Goal: Task Accomplishment & Management: Manage account settings

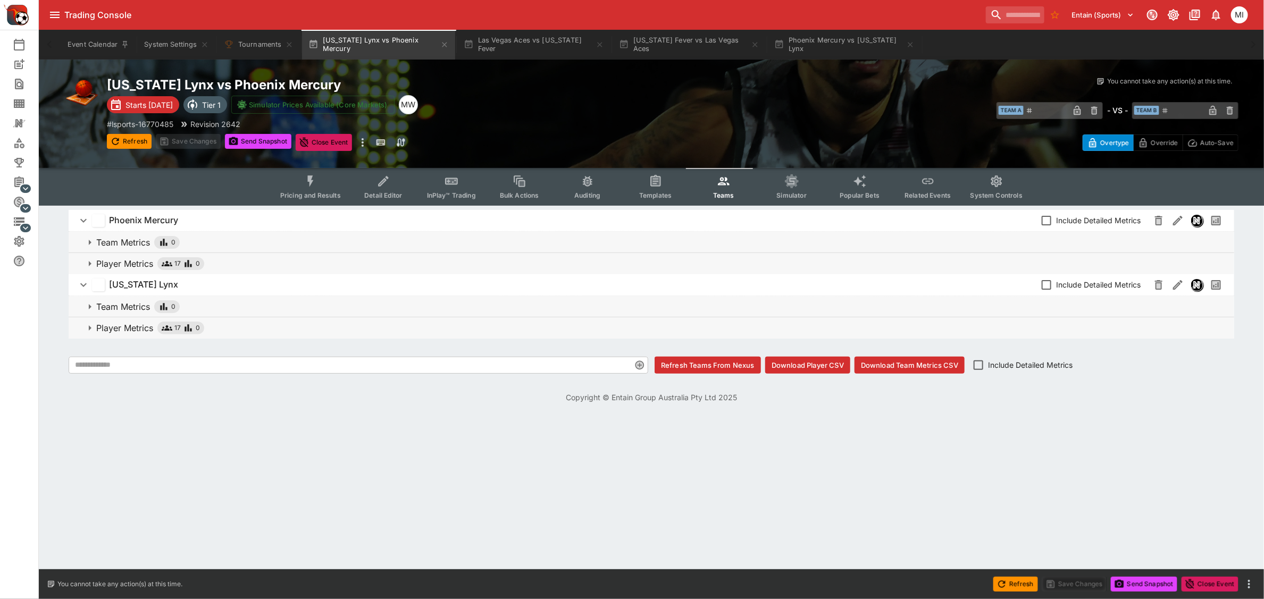
click at [314, 183] on icon "Event type filters" at bounding box center [311, 181] width 6 height 11
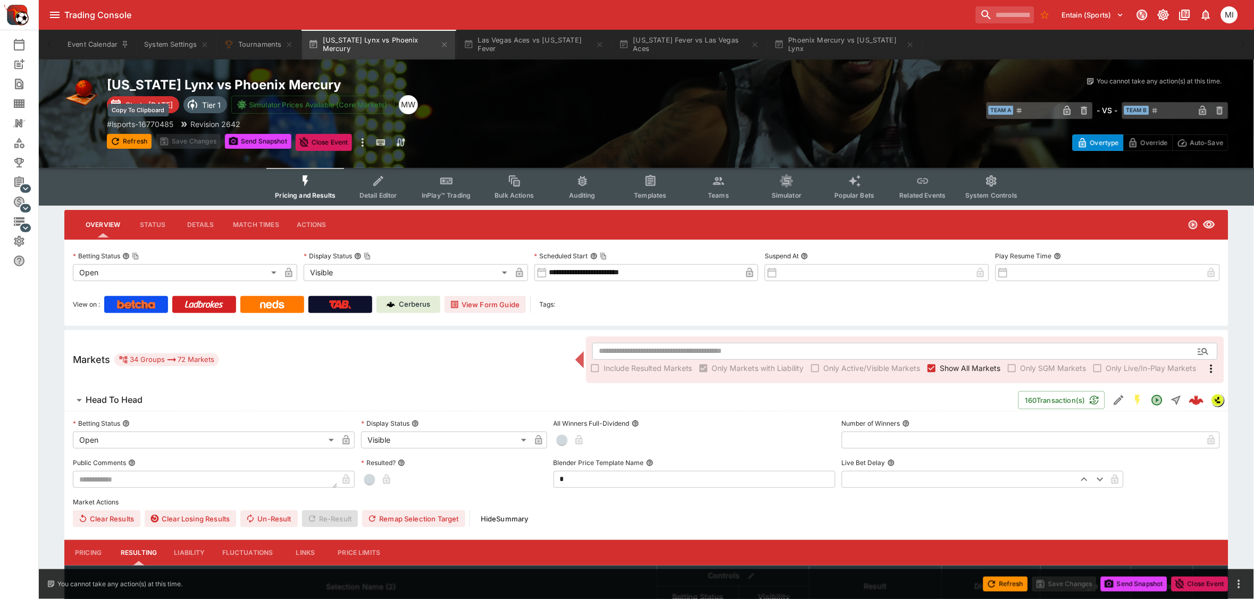
click at [146, 123] on p "# lsports-16770485" at bounding box center [140, 124] width 66 height 11
click at [160, 119] on p "# lsports-16770485" at bounding box center [140, 124] width 66 height 11
click at [537, 51] on button "Las Vegas Aces vs Indiana Fever" at bounding box center [533, 45] width 153 height 30
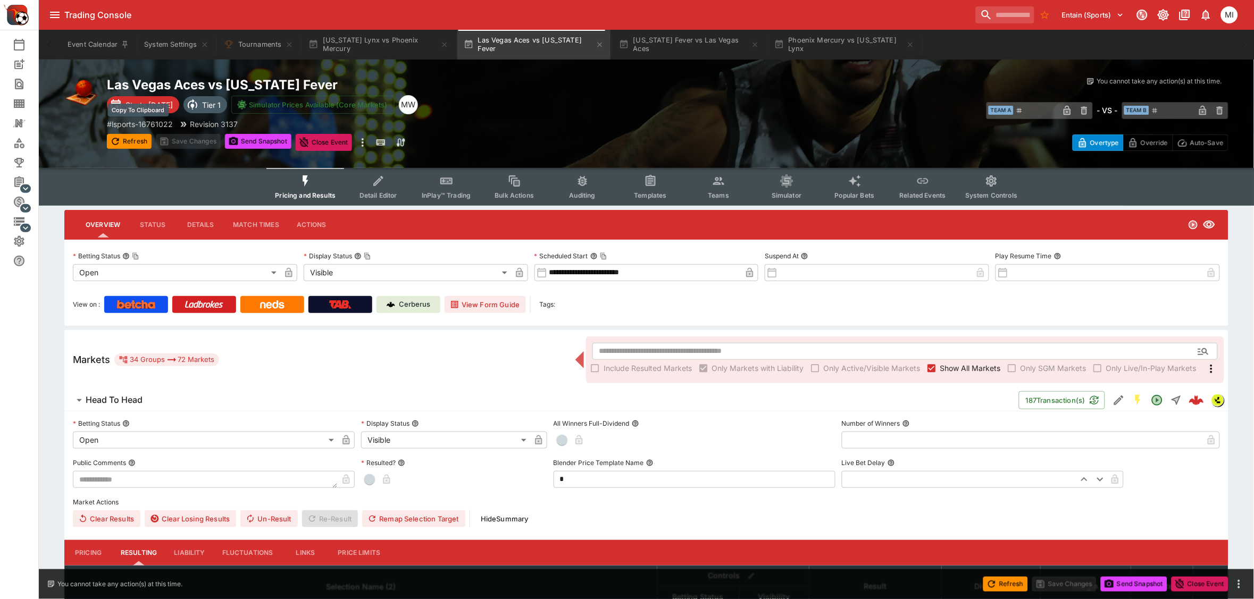
click at [159, 119] on p "# lsports-16761022" at bounding box center [140, 124] width 66 height 11
click at [183, 48] on button "System Settings" at bounding box center [176, 45] width 77 height 30
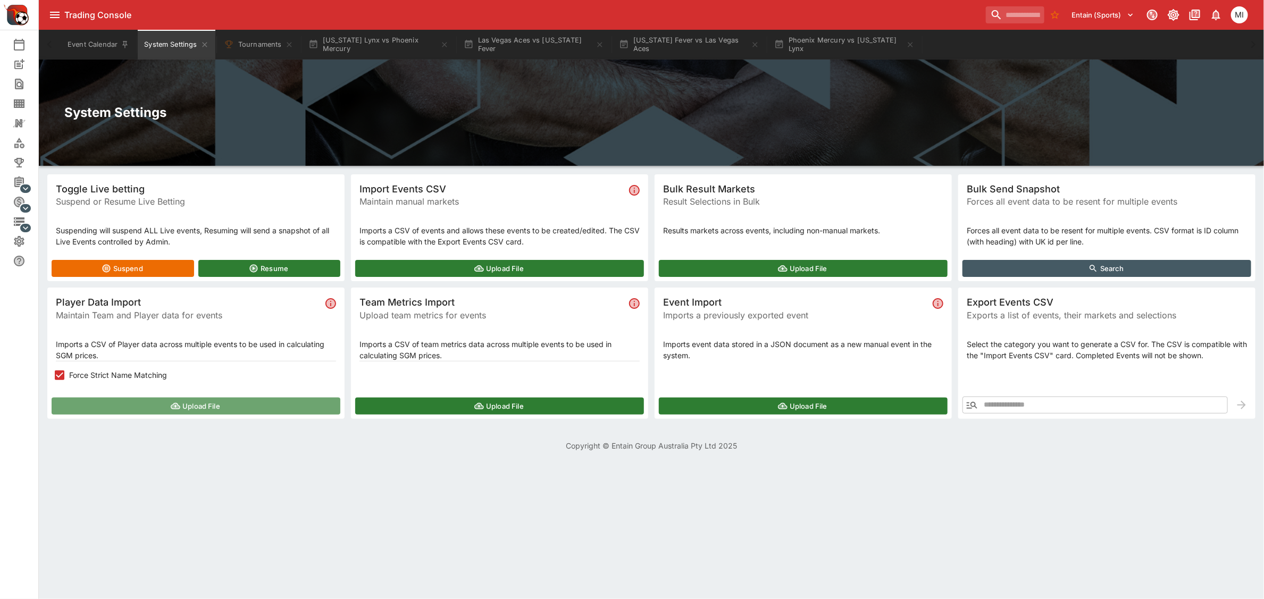
click at [158, 401] on button "Upload File" at bounding box center [196, 406] width 289 height 17
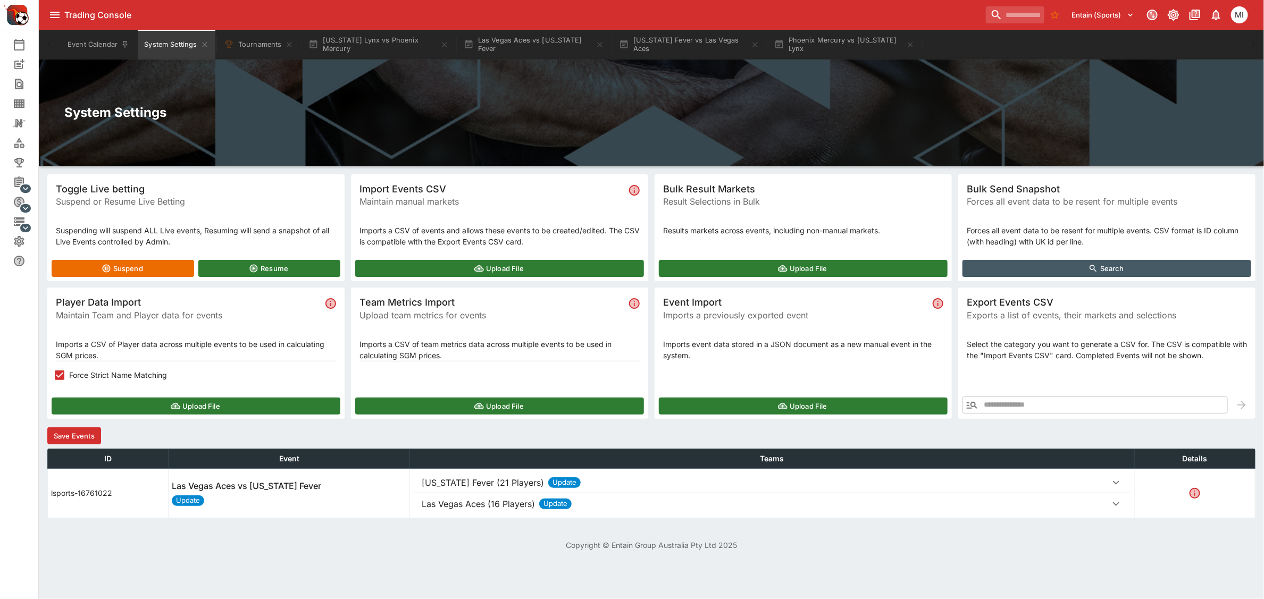
click at [86, 438] on button "Save Events" at bounding box center [74, 436] width 54 height 17
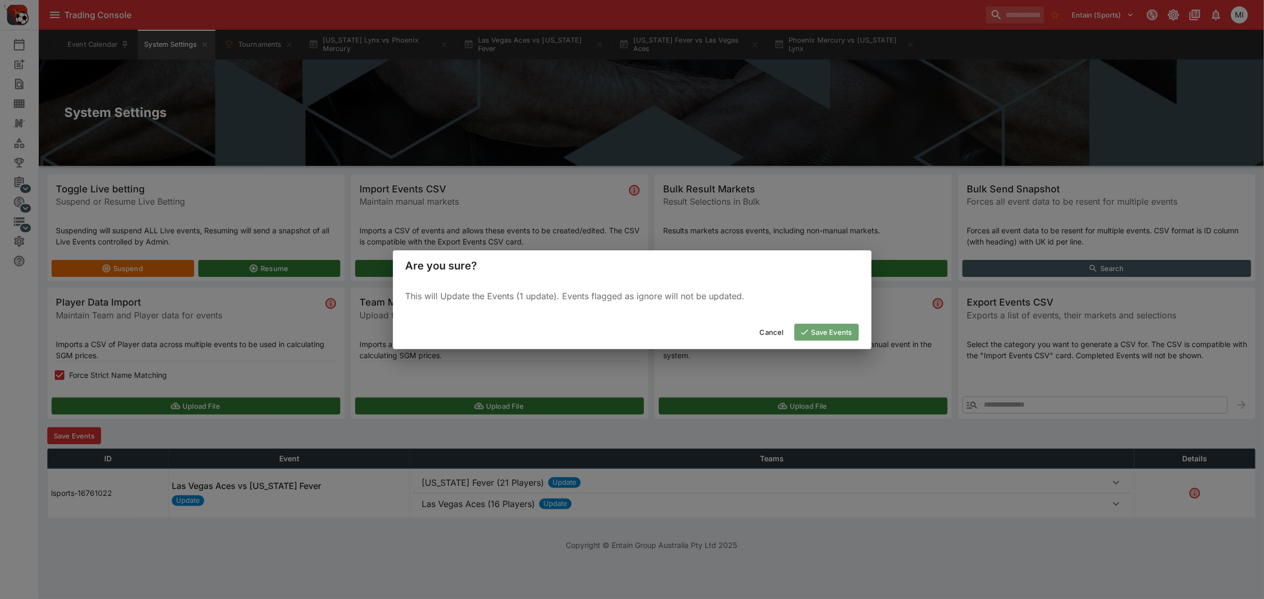
click at [801, 329] on icon "button" at bounding box center [805, 333] width 10 height 10
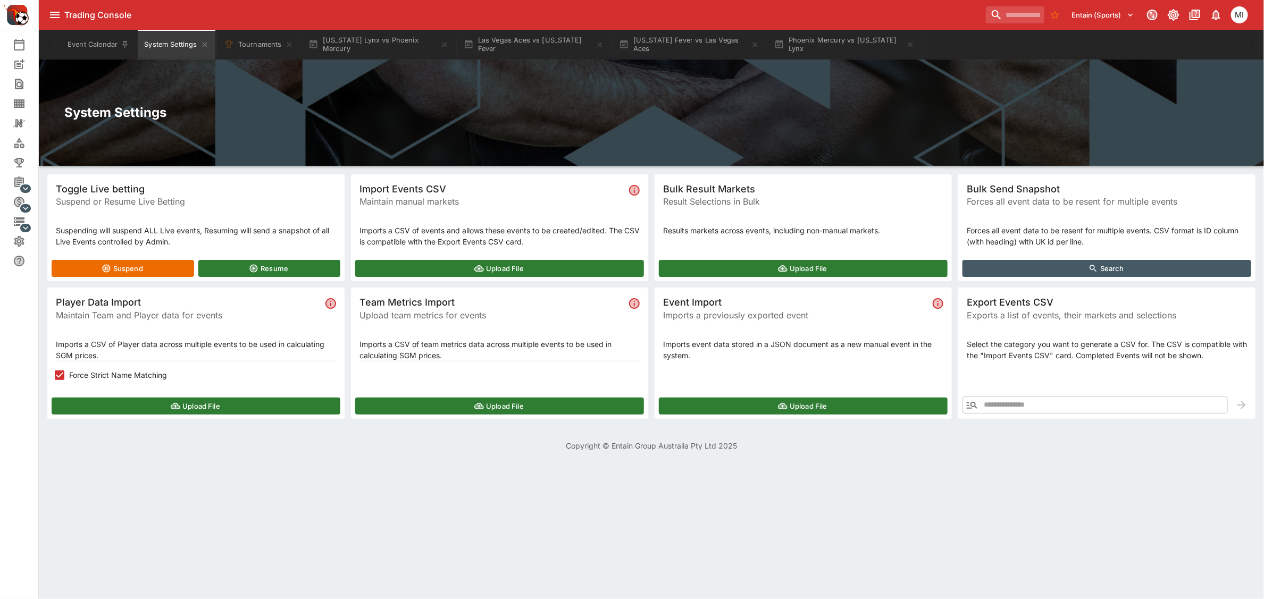
click at [131, 400] on button "Upload File" at bounding box center [196, 406] width 289 height 17
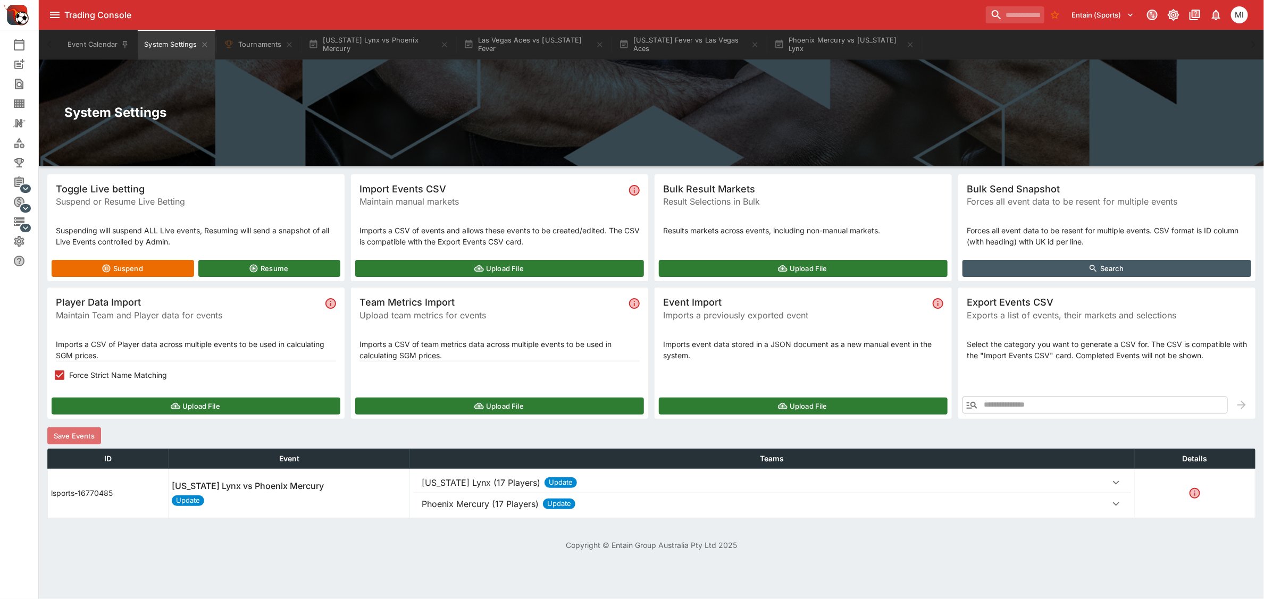
click at [76, 429] on button "Save Events" at bounding box center [74, 436] width 54 height 17
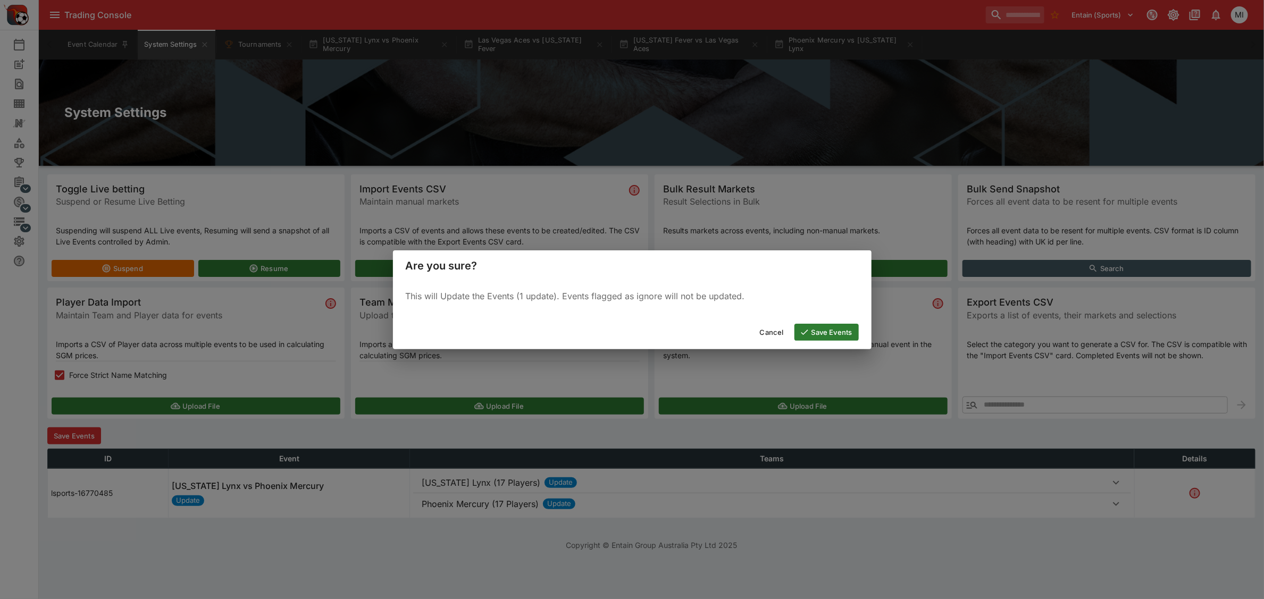
click at [819, 331] on button "Save Events" at bounding box center [827, 332] width 64 height 17
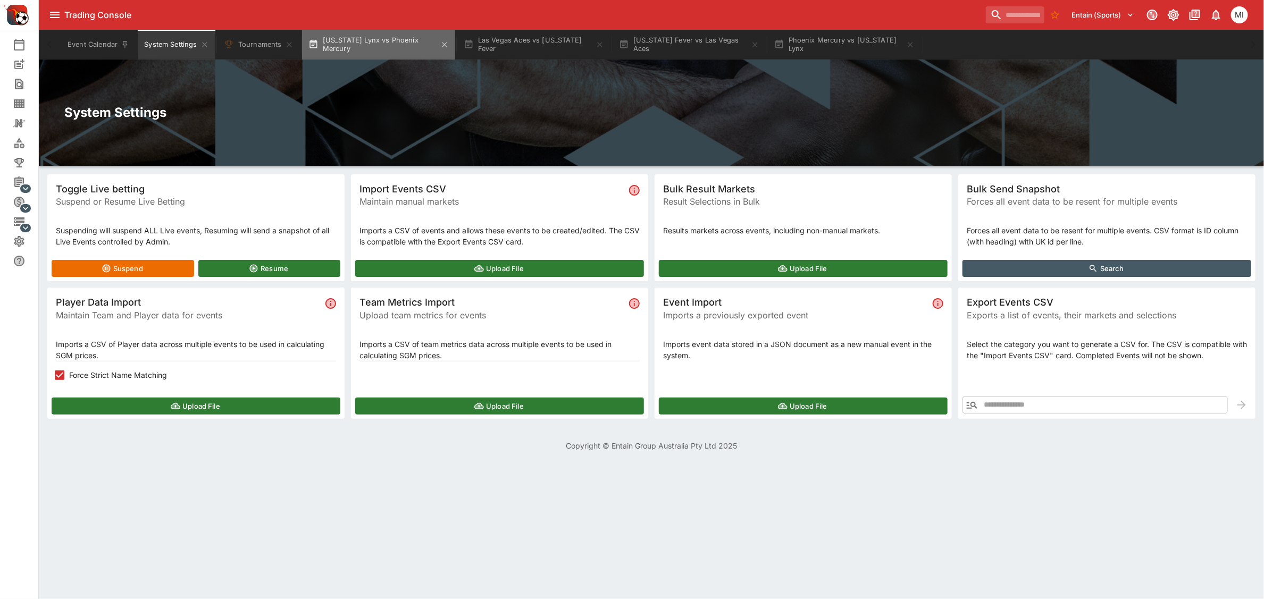
click at [353, 35] on button "Minnesota Lynx vs Phoenix Mercury" at bounding box center [378, 45] width 153 height 30
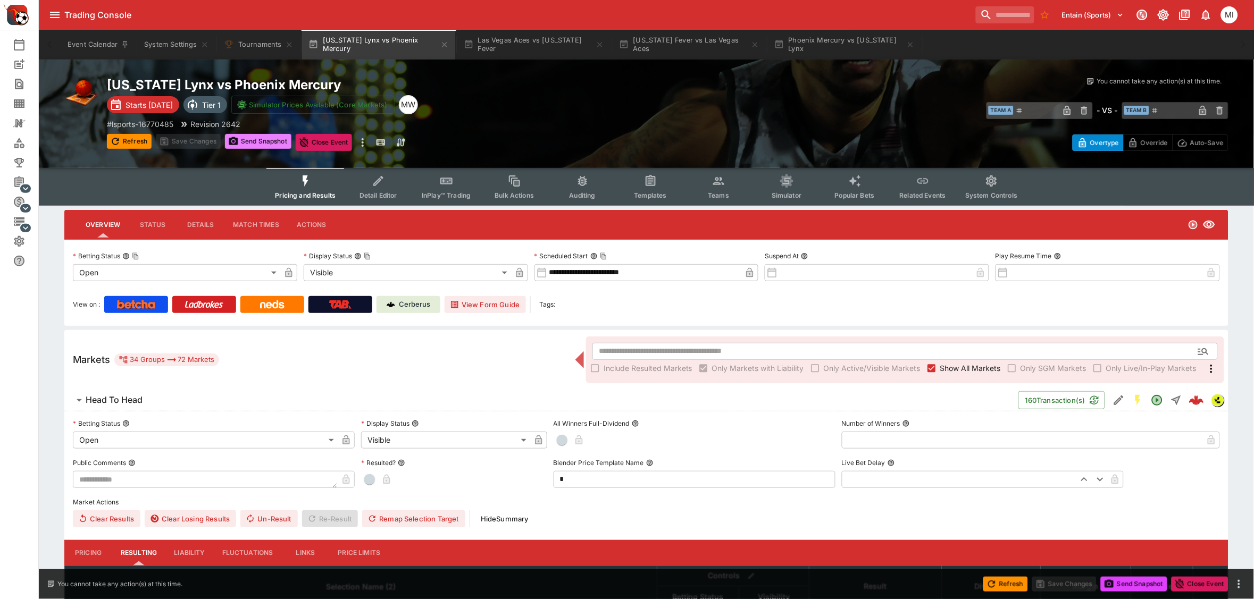
click at [250, 140] on button "Send Snapshot" at bounding box center [258, 141] width 66 height 15
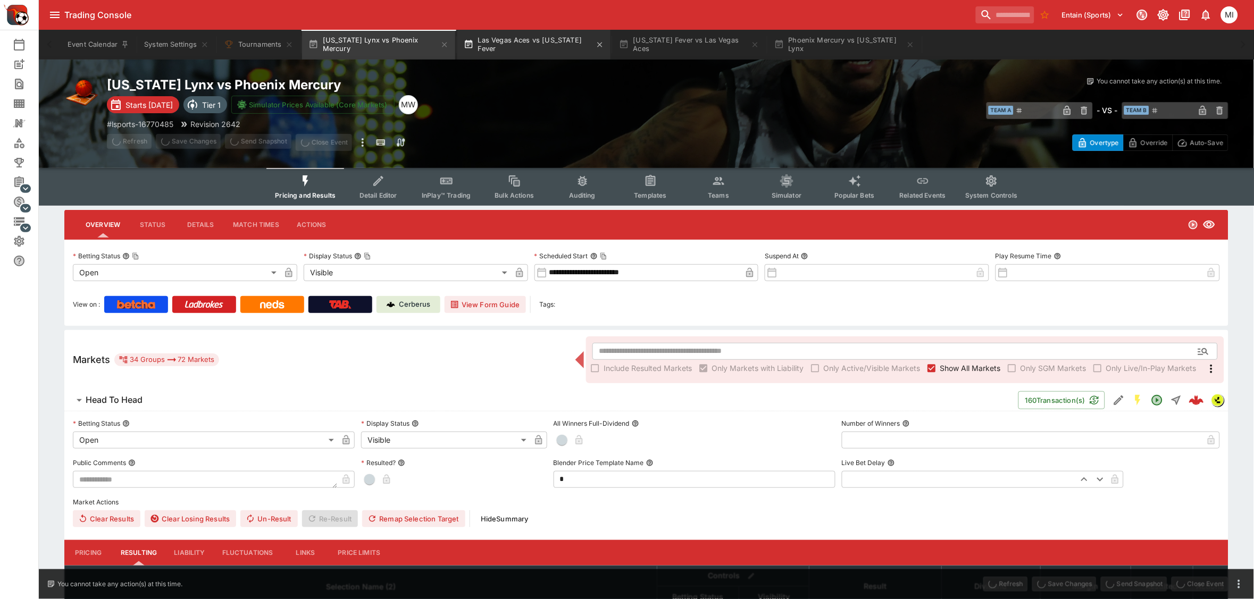
click at [522, 44] on button "Las Vegas Aces vs Indiana Fever" at bounding box center [533, 45] width 153 height 30
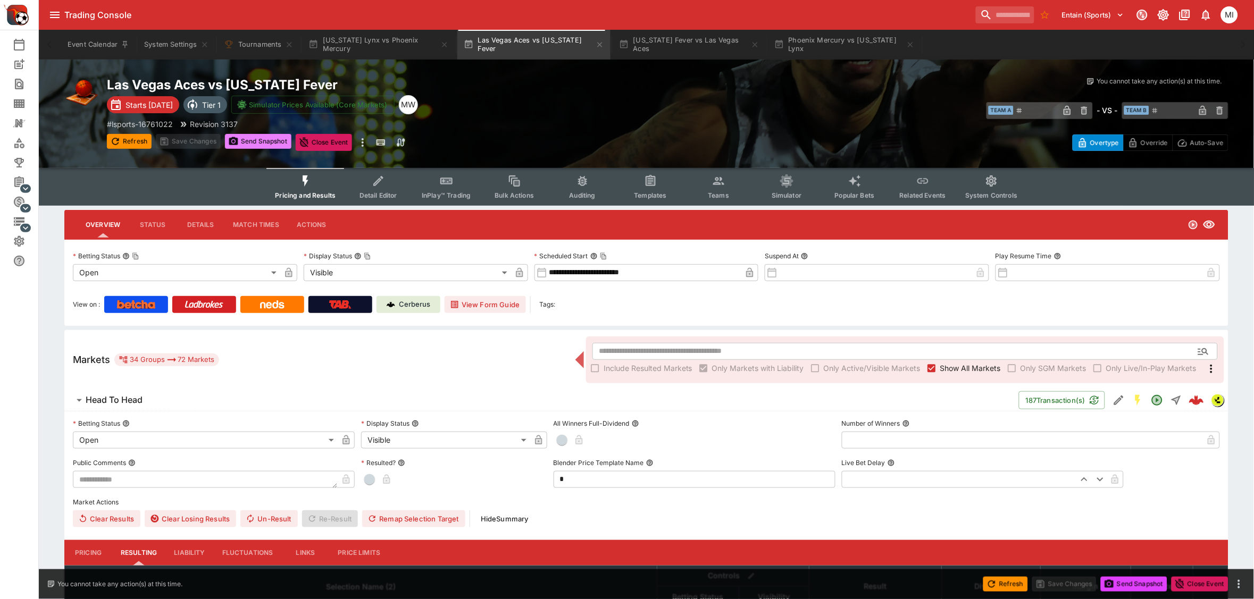
click at [252, 138] on button "Send Snapshot" at bounding box center [258, 141] width 66 height 15
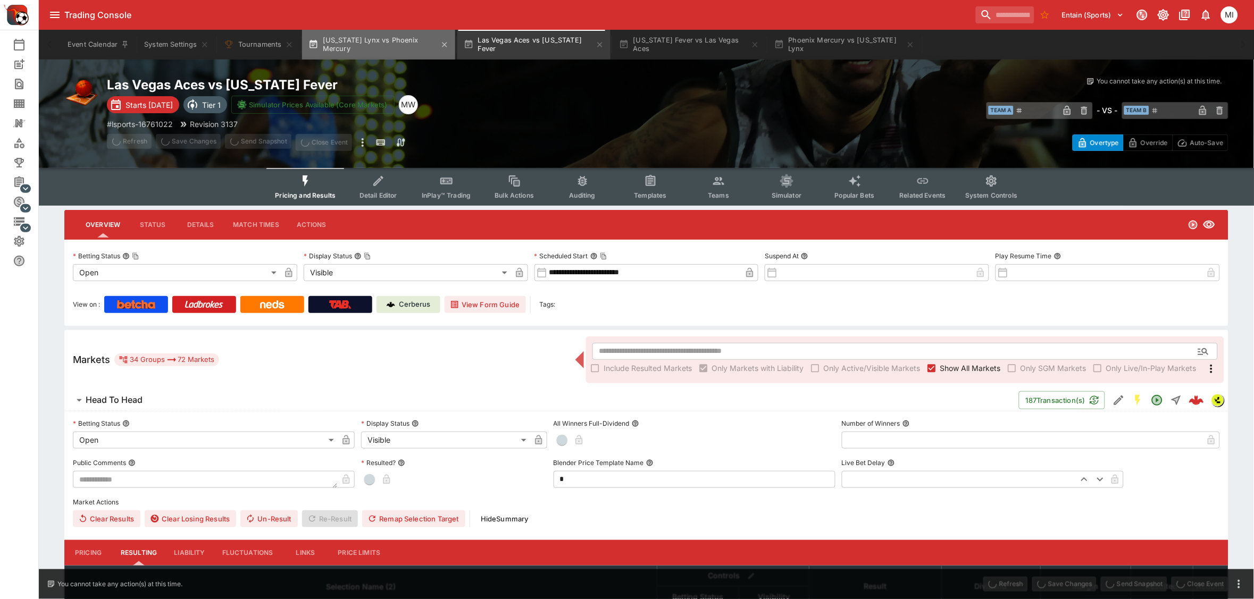
click at [367, 44] on button "Minnesota Lynx vs Phoenix Mercury" at bounding box center [378, 45] width 153 height 30
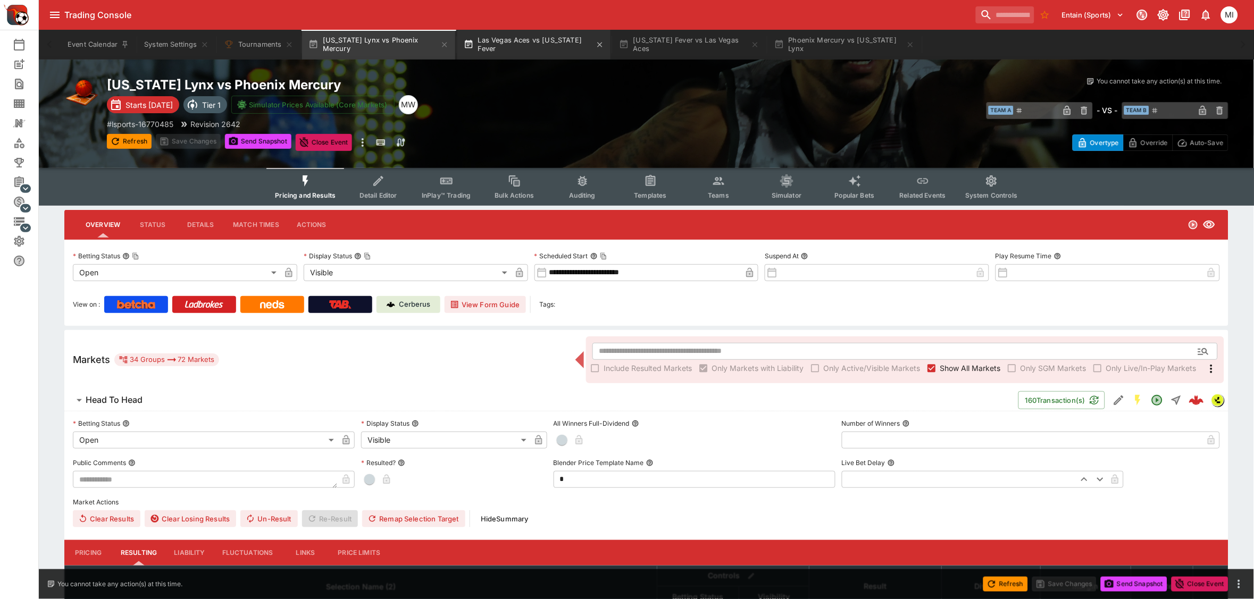
click at [545, 48] on button "Las Vegas Aces vs Indiana Fever" at bounding box center [533, 45] width 153 height 30
